Goal: Task Accomplishment & Management: Manage account settings

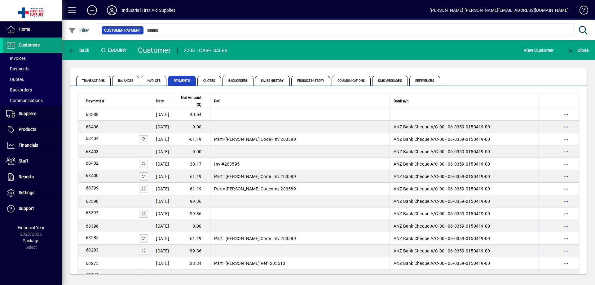
scroll to position [207, 0]
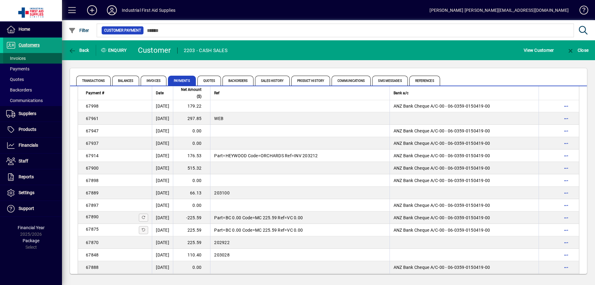
click at [22, 57] on span "Invoices" at bounding box center [16, 58] width 20 height 5
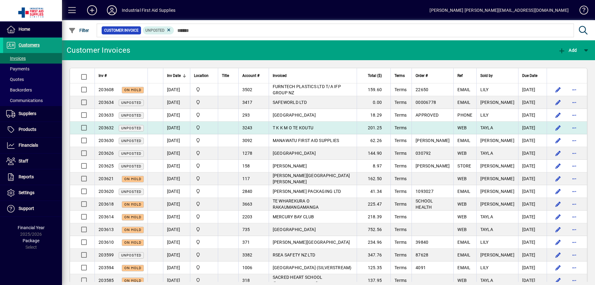
click at [332, 125] on td "T K K M O TE KOUTU" at bounding box center [313, 128] width 88 height 13
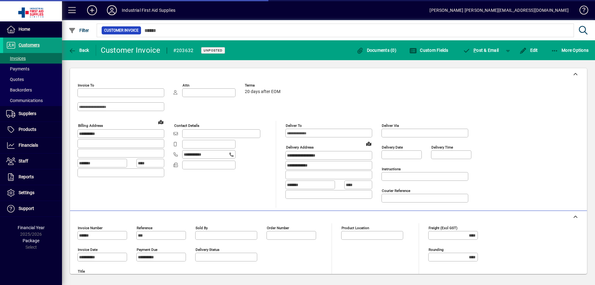
type input "****"
type input "**********"
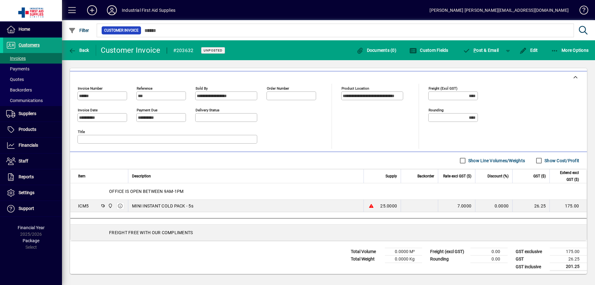
scroll to position [142, 0]
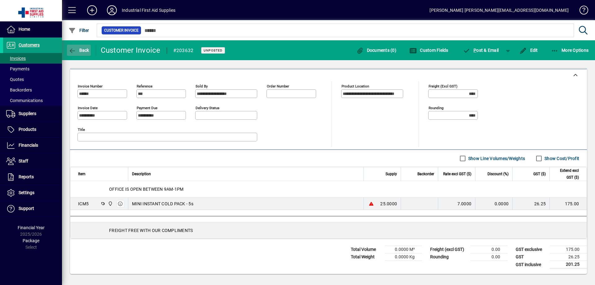
click at [74, 49] on icon "button" at bounding box center [73, 51] width 8 height 6
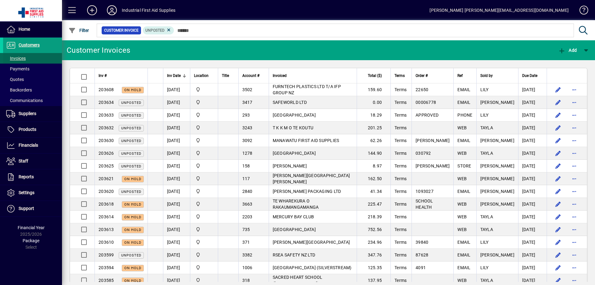
click at [25, 59] on span "Invoices" at bounding box center [16, 58] width 20 height 5
click at [35, 44] on span "Customers" at bounding box center [29, 44] width 21 height 5
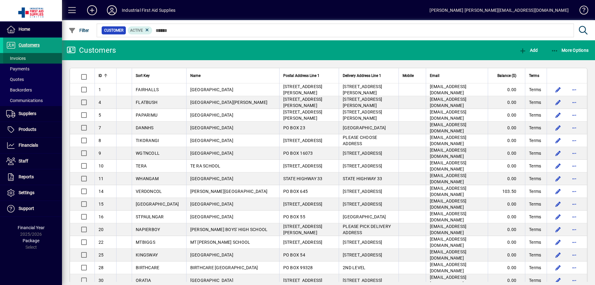
click at [25, 60] on span "Invoices" at bounding box center [16, 58] width 20 height 5
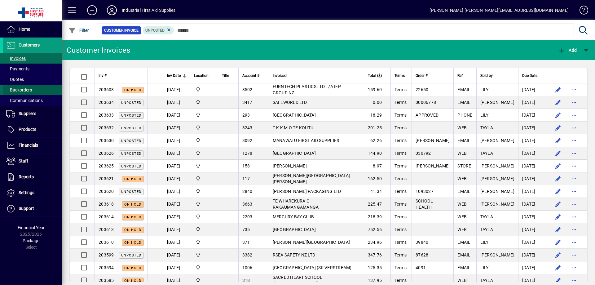
click at [23, 89] on span "Backorders" at bounding box center [19, 89] width 26 height 5
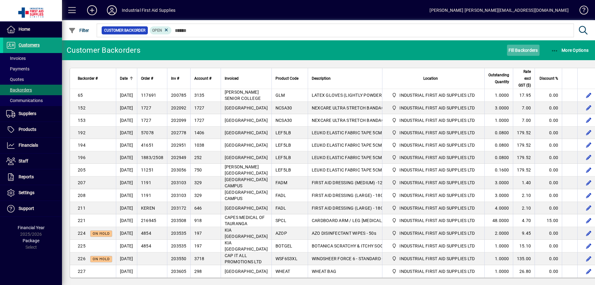
click at [530, 51] on span "Fill Backorders" at bounding box center [523, 50] width 29 height 10
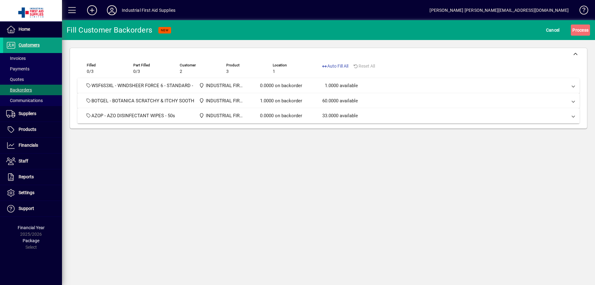
click at [573, 101] on span at bounding box center [573, 100] width 2 height 7
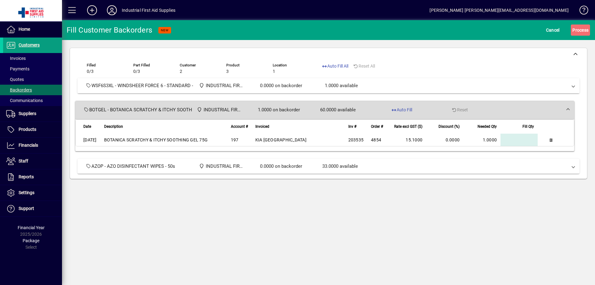
click at [574, 86] on span at bounding box center [573, 85] width 2 height 7
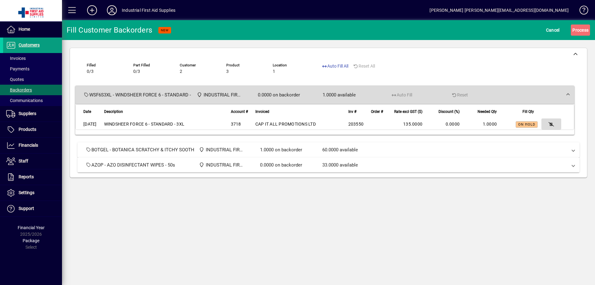
click at [553, 122] on icon "button" at bounding box center [552, 124] width 6 height 4
click at [339, 67] on span "Auto Fill All" at bounding box center [335, 66] width 27 height 7
type input "******"
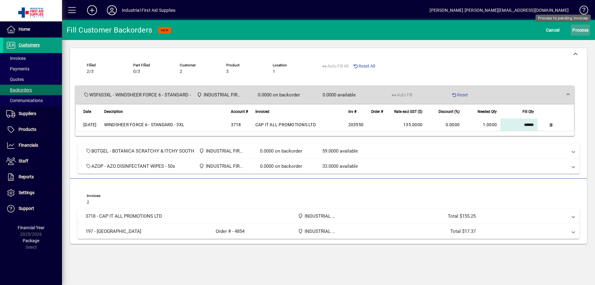
click at [579, 30] on span "Process" at bounding box center [581, 30] width 16 height 10
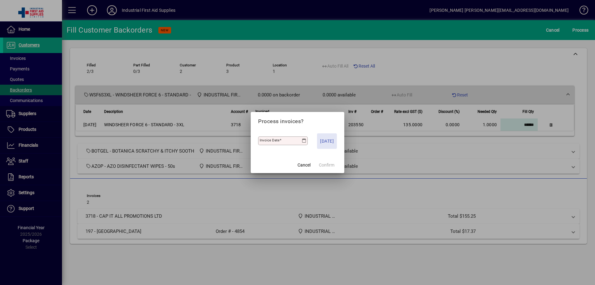
click at [329, 142] on span "[DATE]" at bounding box center [327, 140] width 14 height 7
type input "**********"
click at [327, 165] on span "Confirm" at bounding box center [327, 165] width 16 height 7
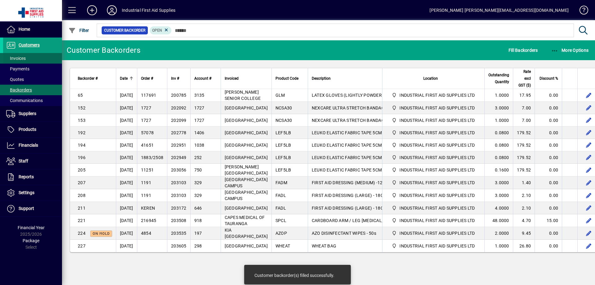
click at [21, 59] on span "Invoices" at bounding box center [16, 58] width 20 height 5
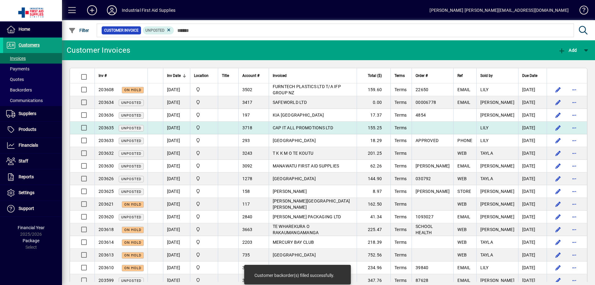
click at [308, 127] on span "CAP IT ALL PROMOTIONS LTD" at bounding box center [303, 127] width 60 height 5
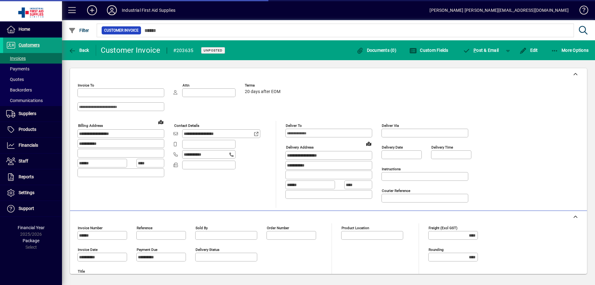
type input "**********"
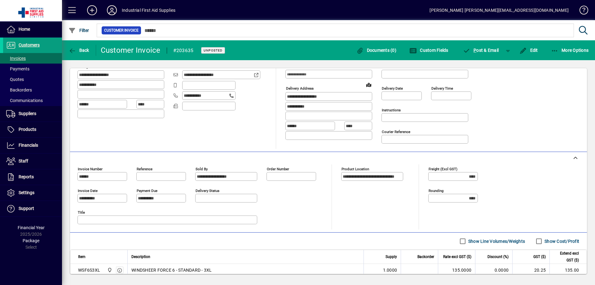
scroll to position [45, 0]
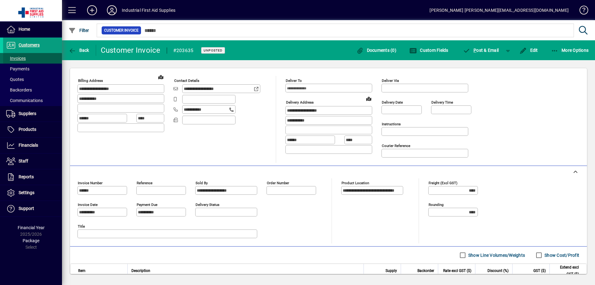
click at [17, 57] on span "Invoices" at bounding box center [16, 58] width 20 height 5
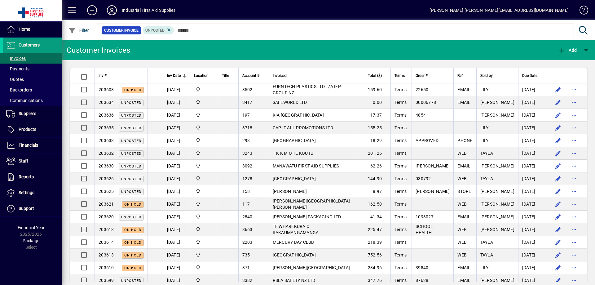
drag, startPoint x: 316, startPoint y: 114, endPoint x: 301, endPoint y: 113, distance: 15.3
click at [318, 114] on span "KIA [GEOGRAPHIC_DATA]" at bounding box center [298, 115] width 51 height 5
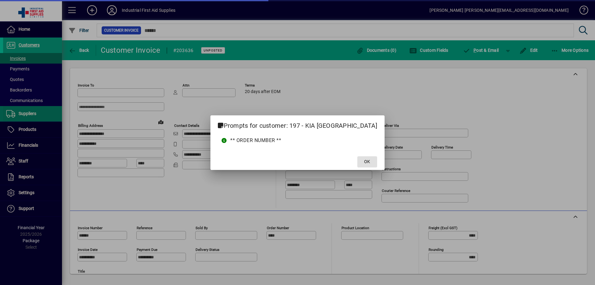
type input "**********"
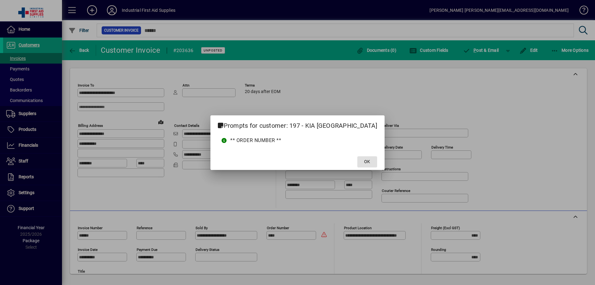
click at [364, 162] on span "OK" at bounding box center [367, 161] width 6 height 7
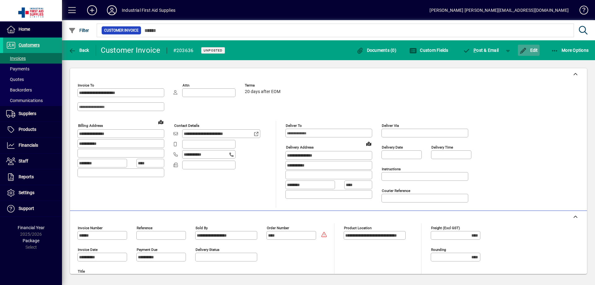
click at [532, 51] on span "Edit" at bounding box center [529, 50] width 19 height 5
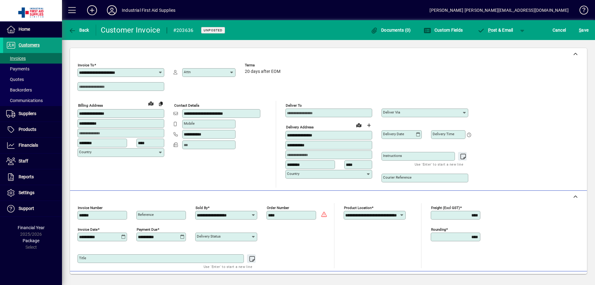
click at [232, 72] on icon at bounding box center [231, 72] width 5 height 5
click at [191, 108] on div "[PERSON_NAME]" at bounding box center [196, 109] width 35 height 7
type input "**********"
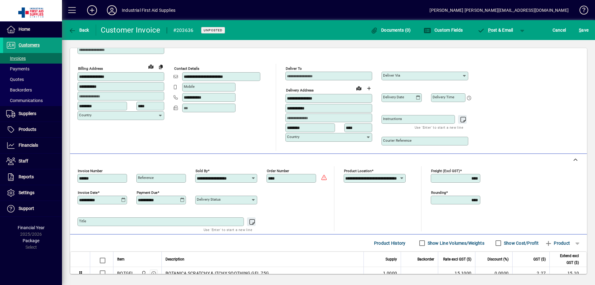
scroll to position [41, 0]
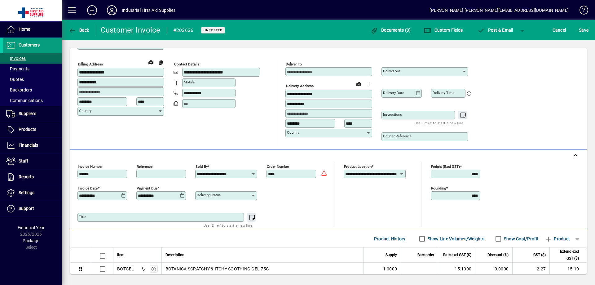
click at [161, 175] on input "Reference" at bounding box center [162, 173] width 48 height 5
type input "*"
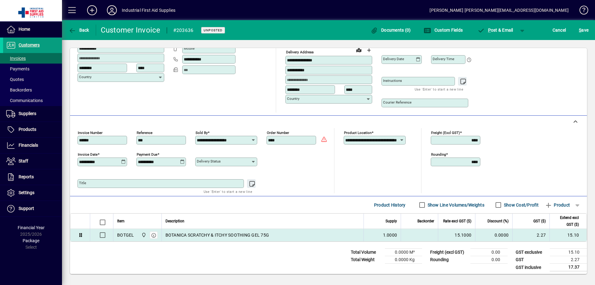
scroll to position [78, 0]
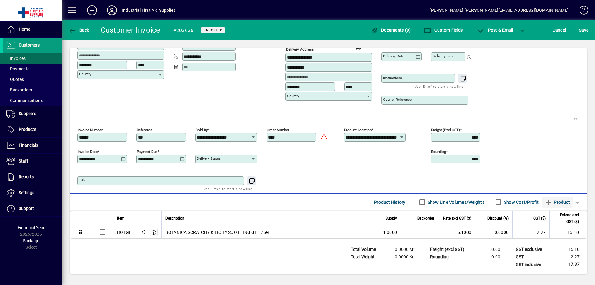
type input "***"
click at [556, 202] on span "Product" at bounding box center [557, 202] width 25 height 10
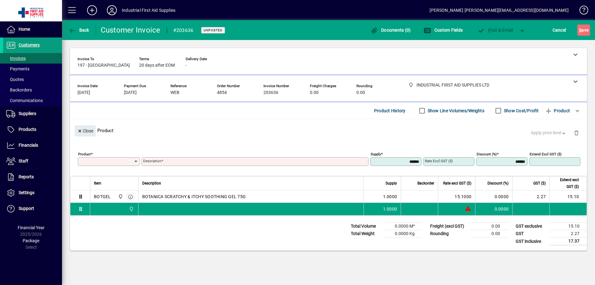
scroll to position [0, 0]
click at [575, 131] on span "button" at bounding box center [576, 132] width 15 height 15
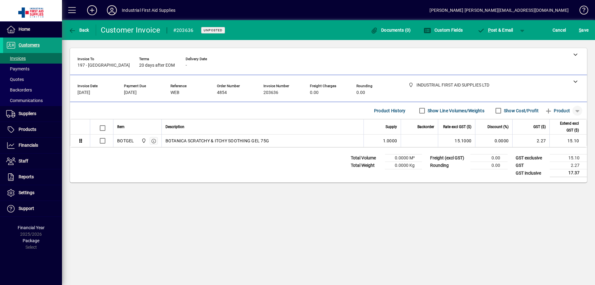
click at [578, 110] on span "button" at bounding box center [577, 110] width 15 height 15
click at [550, 145] on span "Note" at bounding box center [551, 145] width 16 height 7
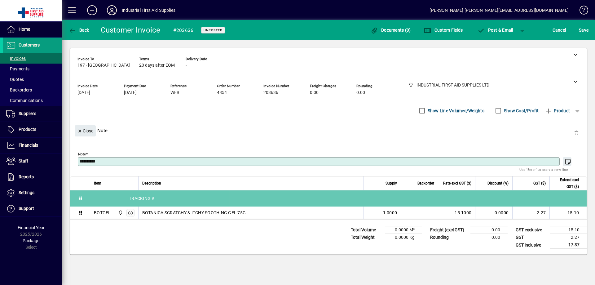
drag, startPoint x: 151, startPoint y: 211, endPoint x: 157, endPoint y: 200, distance: 12.1
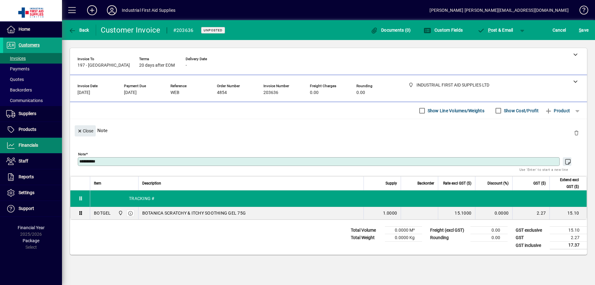
drag, startPoint x: 109, startPoint y: 161, endPoint x: 1, endPoint y: 151, distance: 107.8
click at [1, 151] on mat-drawer-container "**********" at bounding box center [297, 142] width 595 height 285
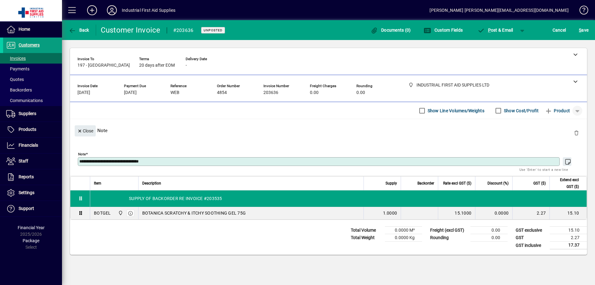
type textarea "**********"
click at [578, 110] on span "button" at bounding box center [577, 110] width 15 height 15
click at [551, 156] on span "Separator" at bounding box center [556, 156] width 26 height 7
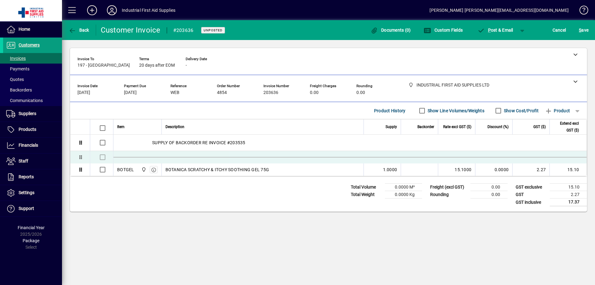
drag, startPoint x: 153, startPoint y: 168, endPoint x: 175, endPoint y: 156, distance: 25.4
drag, startPoint x: 579, startPoint y: 110, endPoint x: 574, endPoint y: 115, distance: 6.4
click at [578, 111] on span "button" at bounding box center [577, 110] width 15 height 15
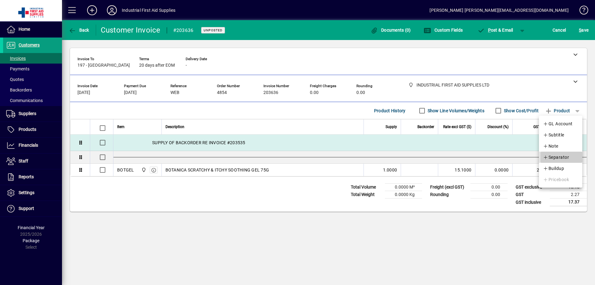
drag, startPoint x: 553, startPoint y: 157, endPoint x: 559, endPoint y: 150, distance: 9.0
click at [554, 156] on span "Separator" at bounding box center [556, 156] width 26 height 7
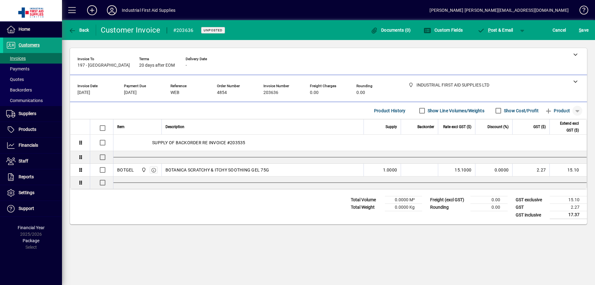
drag, startPoint x: 576, startPoint y: 111, endPoint x: 573, endPoint y: 113, distance: 4.5
click at [576, 111] on span "button" at bounding box center [577, 110] width 15 height 15
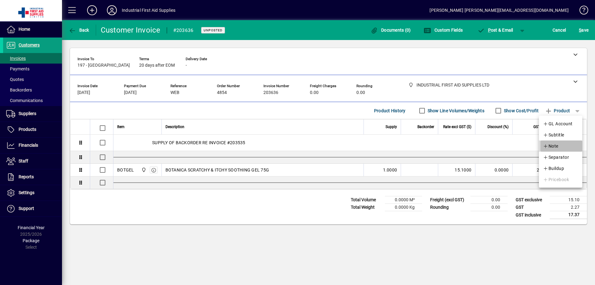
click at [555, 147] on span "Note" at bounding box center [551, 145] width 16 height 7
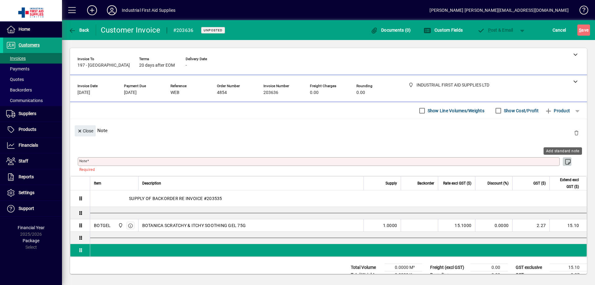
drag, startPoint x: 565, startPoint y: 159, endPoint x: 513, endPoint y: 167, distance: 52.7
click at [564, 160] on icon "button" at bounding box center [568, 162] width 8 height 6
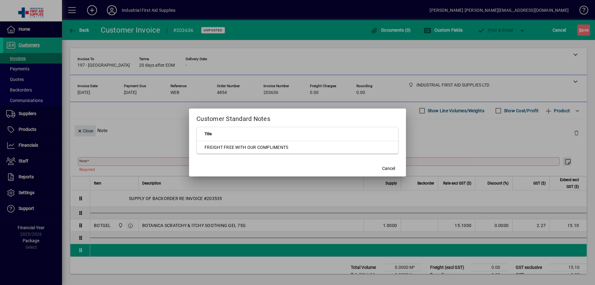
drag, startPoint x: 265, startPoint y: 145, endPoint x: 262, endPoint y: 150, distance: 6.2
click at [265, 145] on td "FREIGHT FREE WITH OUR COMPLIMENTS" at bounding box center [298, 147] width 202 height 12
type textarea "**********"
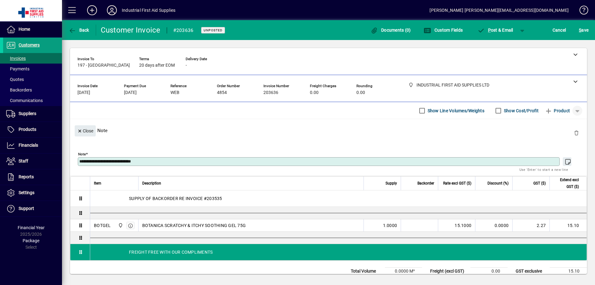
drag, startPoint x: 575, startPoint y: 109, endPoint x: 573, endPoint y: 113, distance: 3.3
click at [575, 111] on span "button" at bounding box center [577, 110] width 15 height 15
click at [553, 147] on span "Note" at bounding box center [547, 145] width 16 height 7
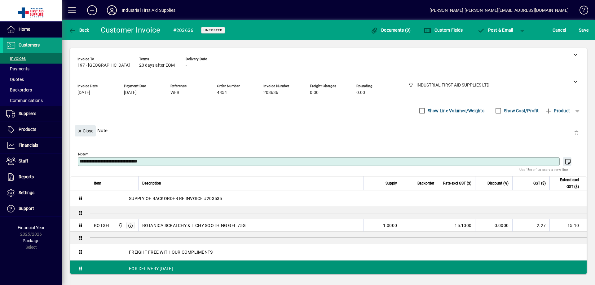
type textarea "**********"
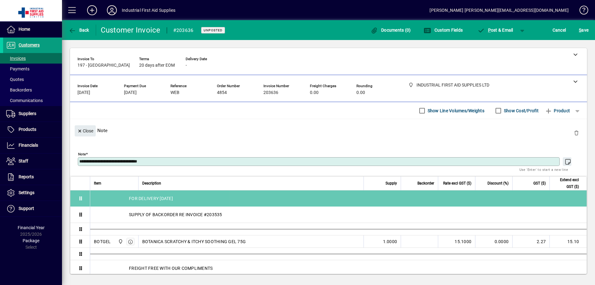
drag, startPoint x: 169, startPoint y: 271, endPoint x: 179, endPoint y: 193, distance: 78.1
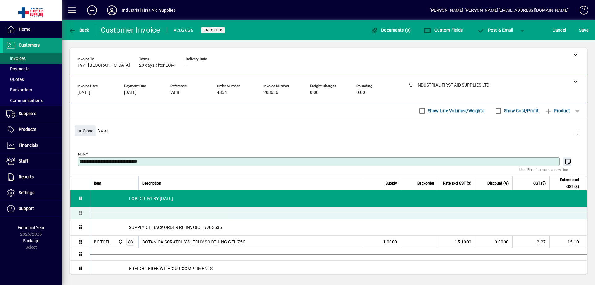
drag, startPoint x: 158, startPoint y: 230, endPoint x: 154, endPoint y: 217, distance: 13.9
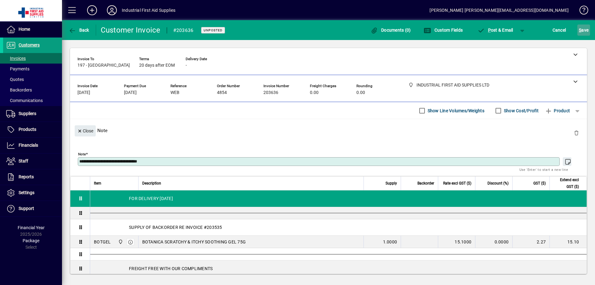
click at [583, 29] on span "S ave" at bounding box center [584, 30] width 10 height 10
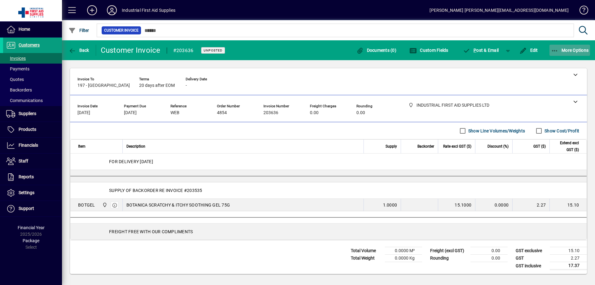
click at [571, 48] on span "More Options" at bounding box center [570, 50] width 38 height 5
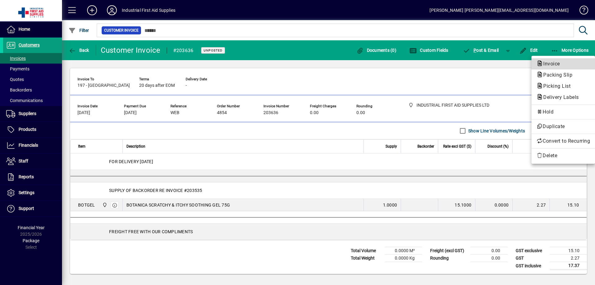
click at [552, 64] on span "Invoice" at bounding box center [550, 64] width 27 height 6
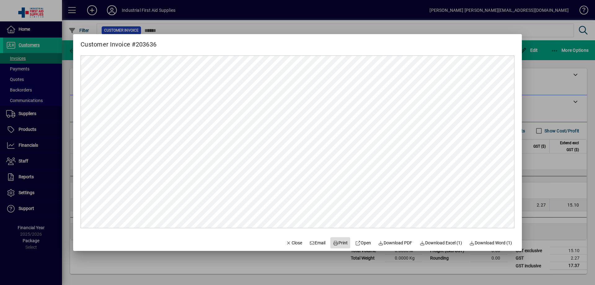
click at [339, 244] on span "Print" at bounding box center [340, 243] width 15 height 7
click at [560, 137] on div at bounding box center [297, 142] width 595 height 285
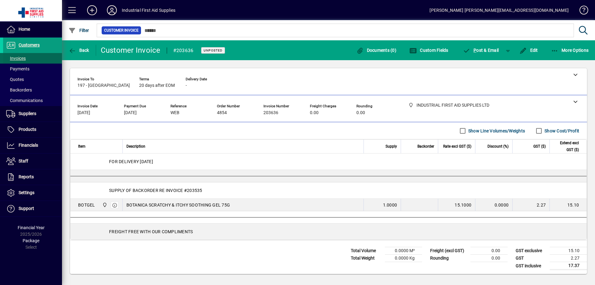
click at [18, 60] on span "Invoices" at bounding box center [16, 58] width 20 height 5
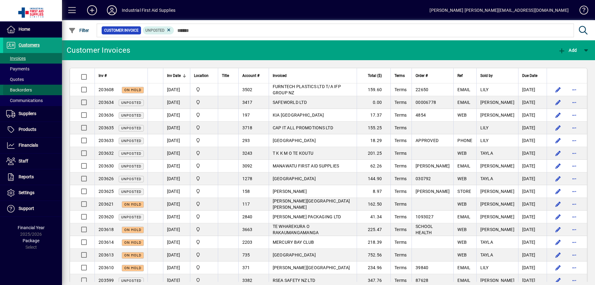
click at [18, 90] on span "Backorders" at bounding box center [19, 89] width 26 height 5
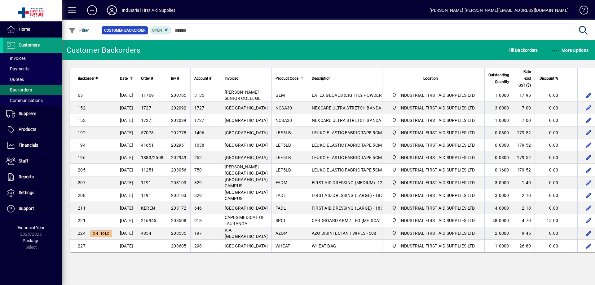
click at [280, 78] on span "Product Code" at bounding box center [287, 78] width 23 height 7
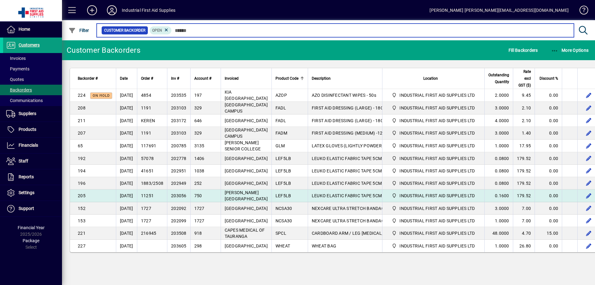
scroll to position [36, 0]
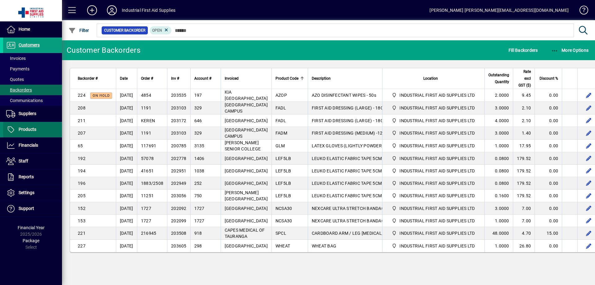
click at [30, 132] on span "Products" at bounding box center [28, 129] width 18 height 5
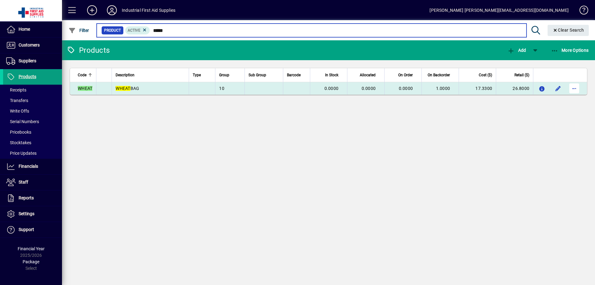
type input "*****"
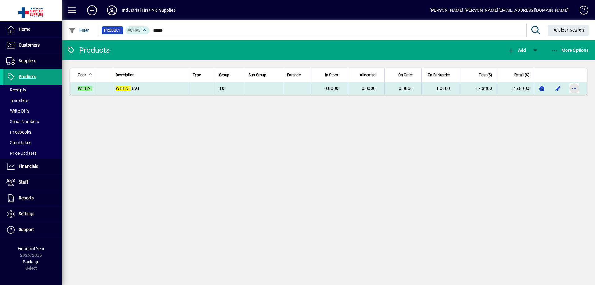
click at [574, 87] on span "button" at bounding box center [574, 88] width 15 height 15
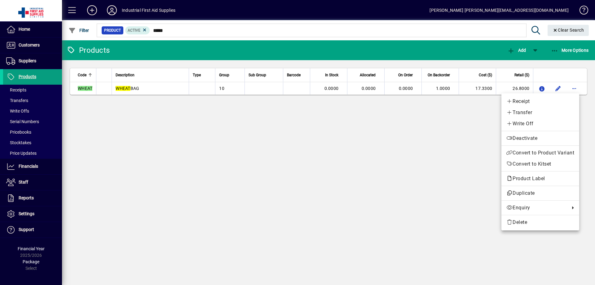
click at [30, 43] on div at bounding box center [297, 142] width 595 height 285
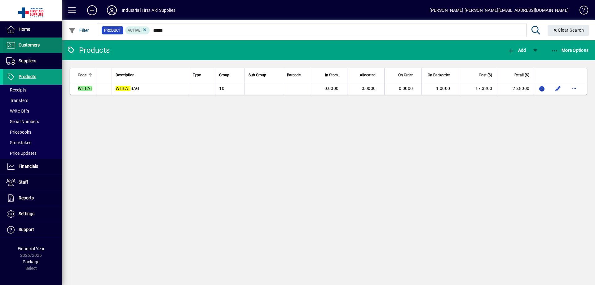
click at [22, 47] on span "Customers" at bounding box center [29, 44] width 21 height 5
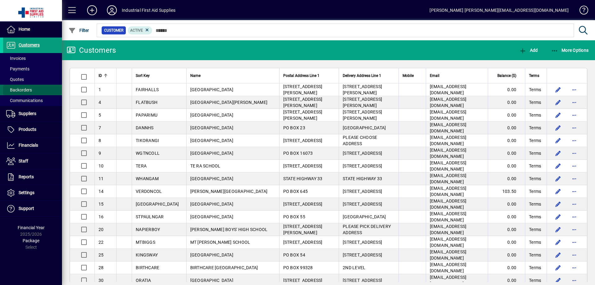
click at [21, 88] on span "Backorders" at bounding box center [19, 89] width 26 height 5
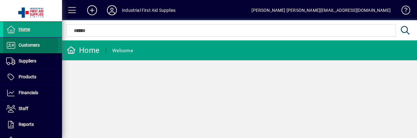
click at [30, 45] on span "Customers" at bounding box center [29, 44] width 21 height 5
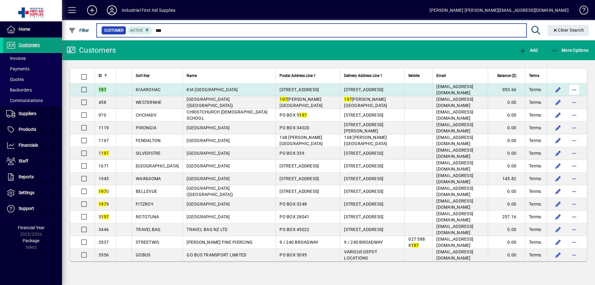
type input "***"
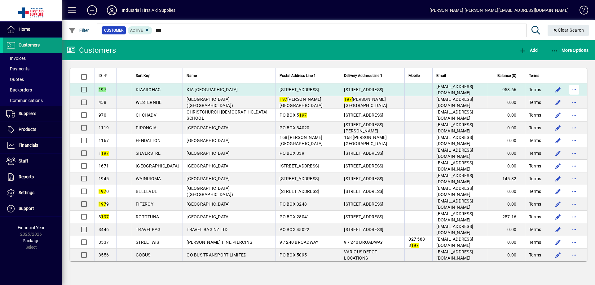
click at [576, 90] on span "button" at bounding box center [574, 89] width 15 height 15
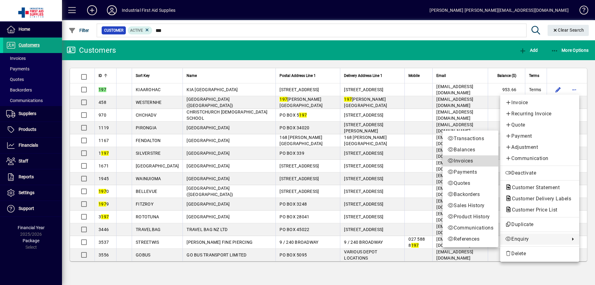
click at [464, 163] on span "Invoices" at bounding box center [471, 160] width 46 height 7
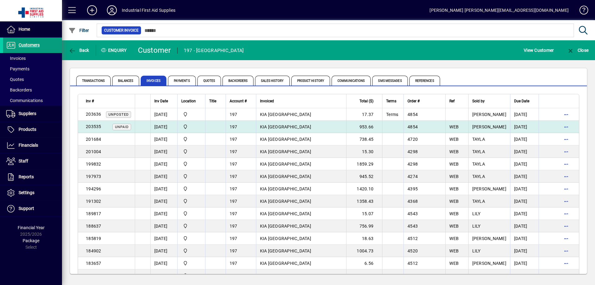
click at [382, 125] on td "953.66" at bounding box center [364, 127] width 36 height 12
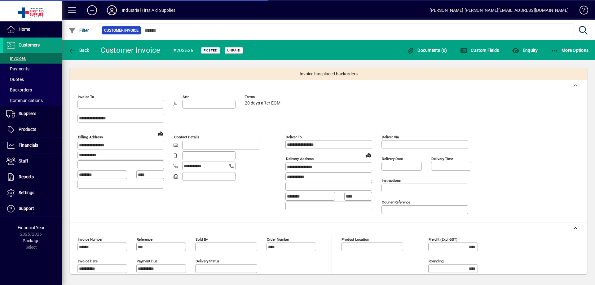
type input "**********"
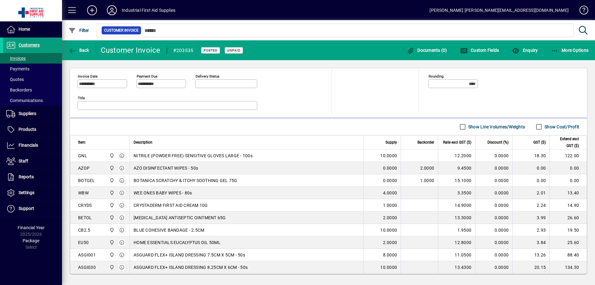
scroll to position [186, 0]
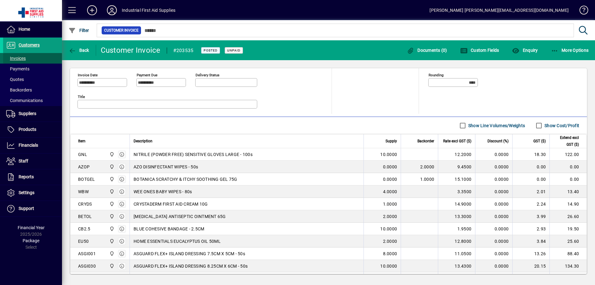
click at [24, 59] on span "Invoices" at bounding box center [16, 58] width 20 height 5
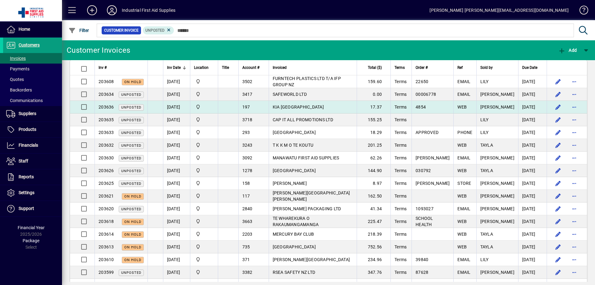
scroll to position [10, 0]
